Goal: Entertainment & Leisure: Consume media (video, audio)

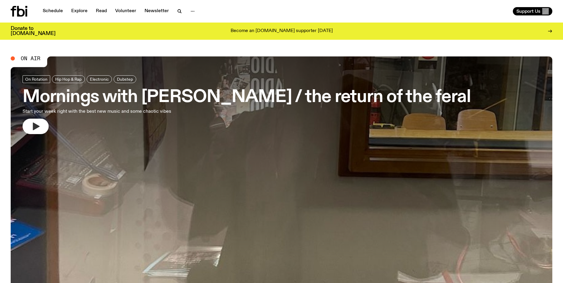
click at [35, 125] on icon "button" at bounding box center [36, 126] width 7 height 8
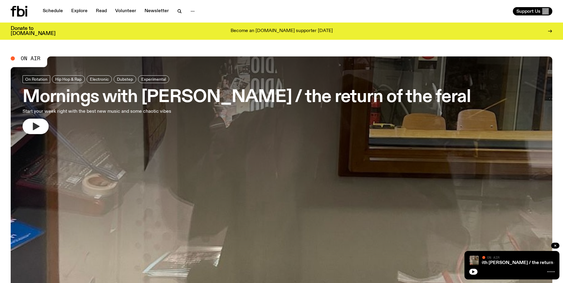
click at [47, 122] on button "button" at bounding box center [36, 126] width 26 height 15
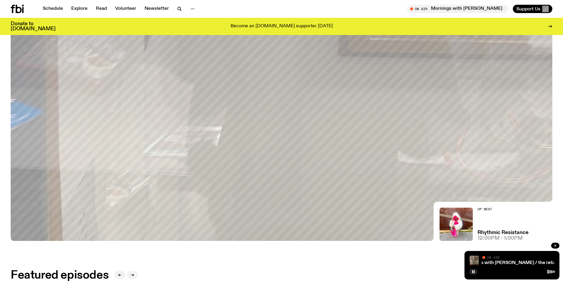
scroll to position [145, 0]
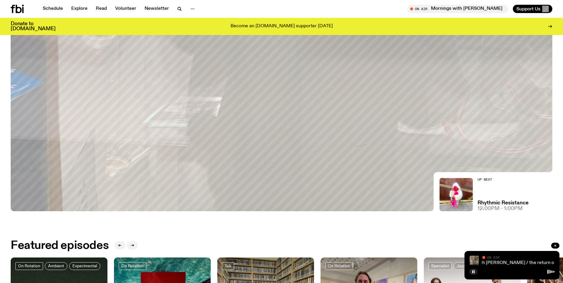
click at [510, 262] on link "Mornings with [PERSON_NAME] / the return of the feral" at bounding box center [514, 262] width 120 height 5
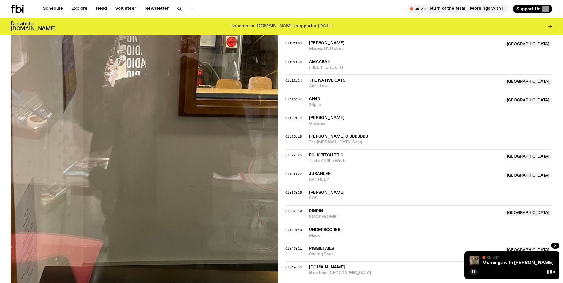
scroll to position [621, 0]
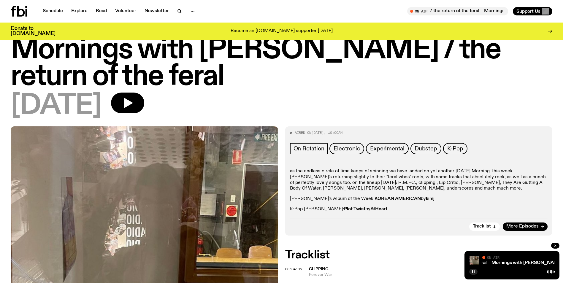
scroll to position [0, 0]
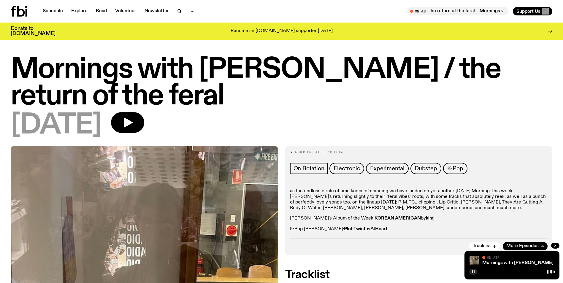
click at [24, 15] on icon at bounding box center [19, 11] width 17 height 11
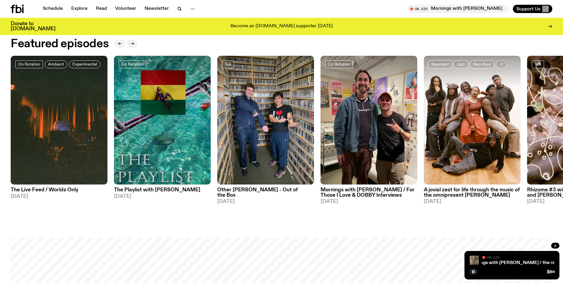
scroll to position [353, 0]
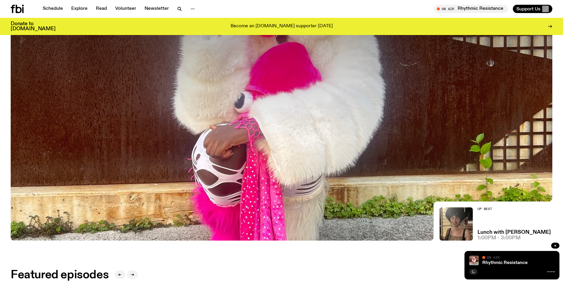
scroll to position [115, 0]
click at [476, 272] on button "button" at bounding box center [473, 272] width 8 height 6
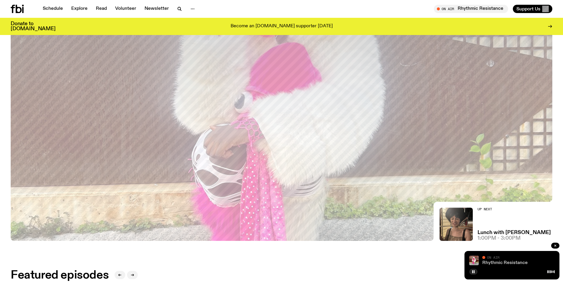
click at [497, 262] on link "Rhythmic Resistance" at bounding box center [504, 262] width 45 height 5
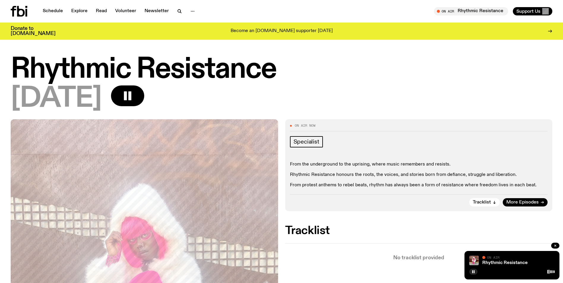
click at [413, 130] on div "On Air Now" at bounding box center [419, 127] width 258 height 7
click at [420, 166] on p "From the underground to the uprising, where music remembers and resists." at bounding box center [419, 165] width 258 height 6
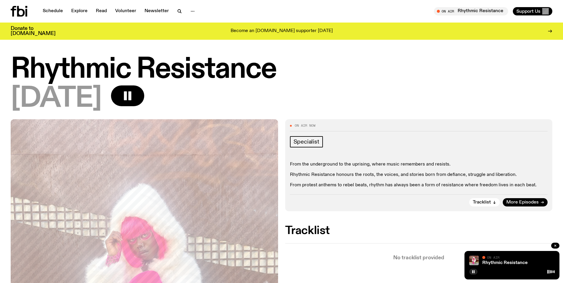
click at [420, 170] on div "From the underground to the uprising, where music remembers and resists. Rhythm…" at bounding box center [419, 175] width 258 height 27
